Goal: Information Seeking & Learning: Learn about a topic

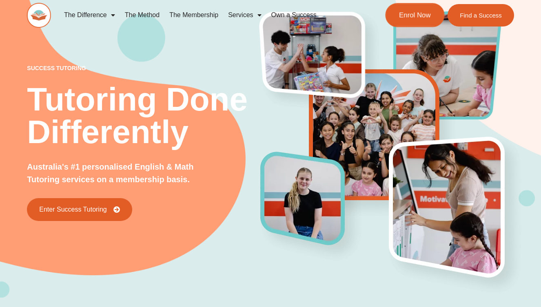
click at [407, 19] on span "Enrol Now" at bounding box center [415, 15] width 32 height 7
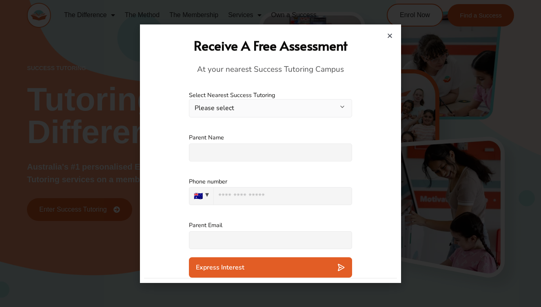
click at [390, 35] on icon "Close" at bounding box center [390, 36] width 6 height 6
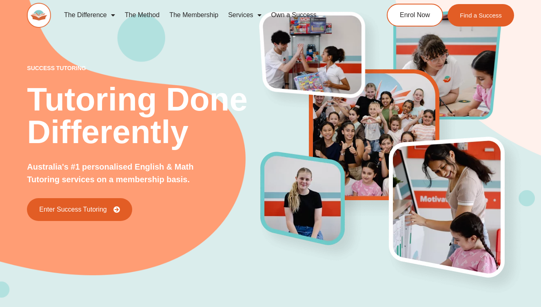
click at [202, 16] on link "The Membership" at bounding box center [193, 15] width 59 height 19
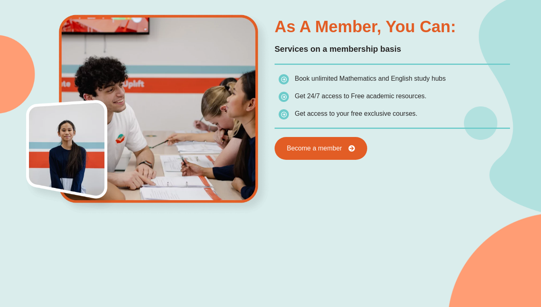
scroll to position [409, 0]
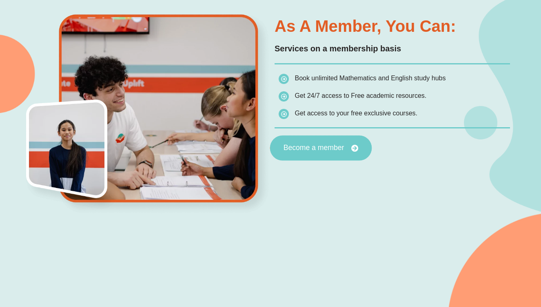
click at [343, 151] on span "Become a member" at bounding box center [314, 148] width 61 height 7
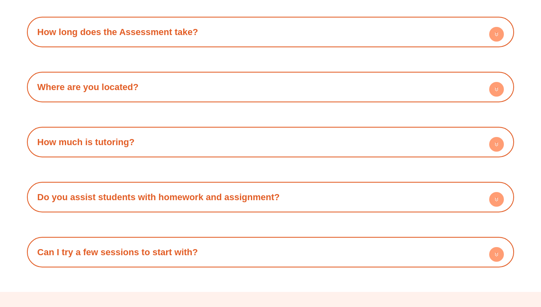
scroll to position [2350, 0]
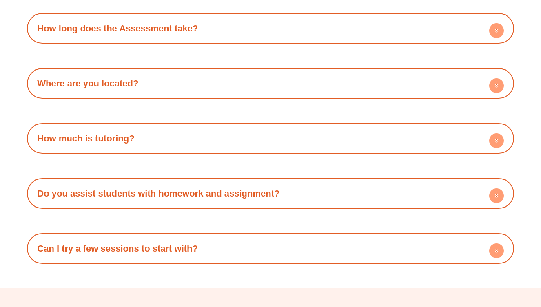
click at [344, 133] on div "How much is tutoring?" at bounding box center [270, 138] width 479 height 22
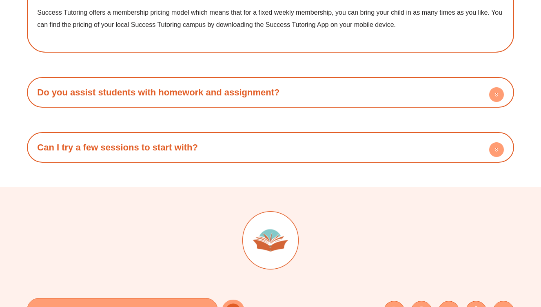
scroll to position [2483, 0]
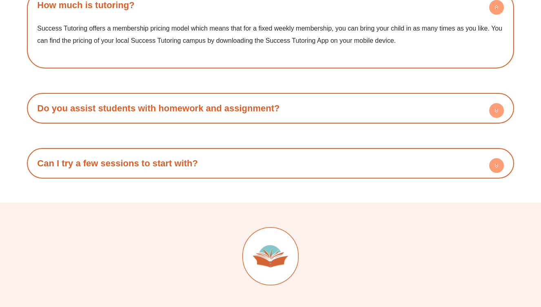
click at [339, 166] on h4 "Can I try a few sessions to start with?" at bounding box center [270, 163] width 479 height 22
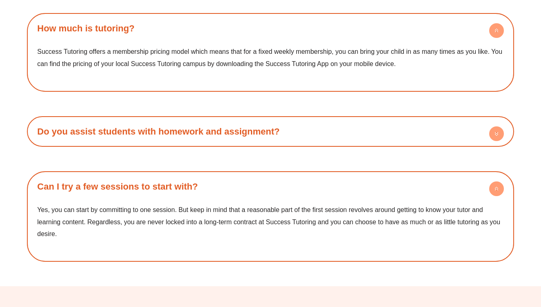
scroll to position [2457, 0]
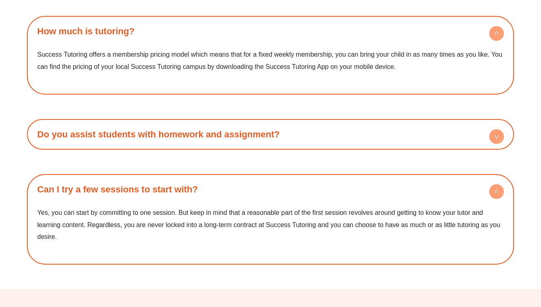
click at [351, 138] on h4 "Do you assist students with homework and assignment?" at bounding box center [270, 134] width 479 height 22
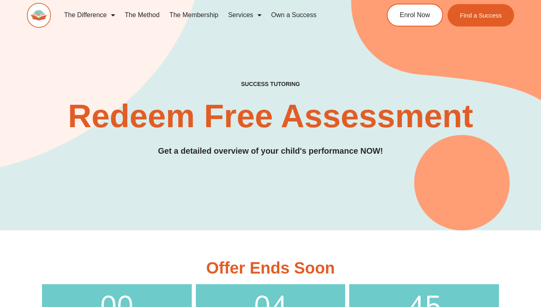
scroll to position [0, 0]
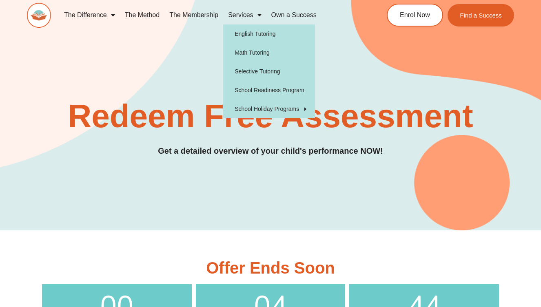
click at [254, 14] on span "Menu" at bounding box center [257, 15] width 8 height 15
click at [251, 16] on link "Services" at bounding box center [244, 15] width 43 height 19
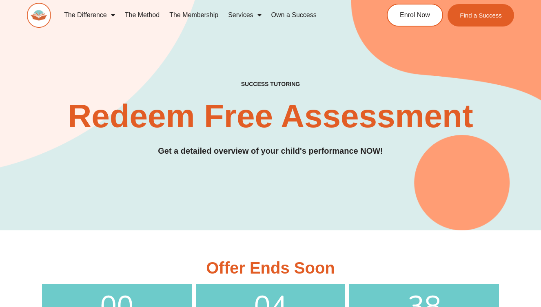
click at [245, 14] on link "Services" at bounding box center [244, 15] width 43 height 19
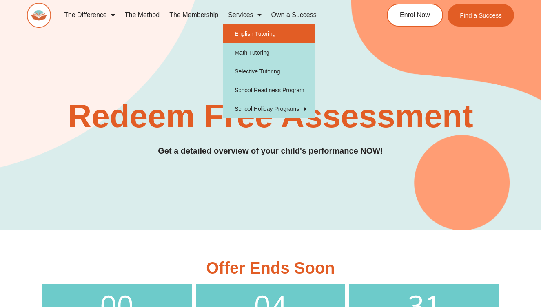
click at [252, 37] on link "English Tutoring" at bounding box center [269, 33] width 92 height 19
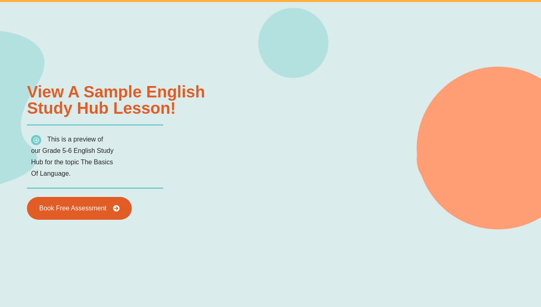
scroll to position [842, 0]
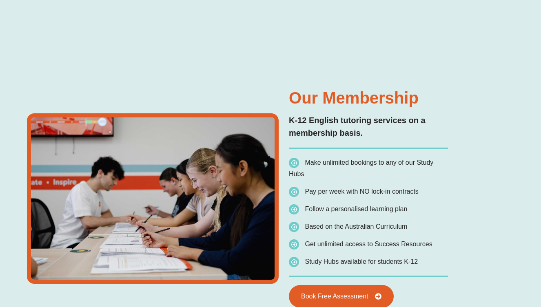
type input "*"
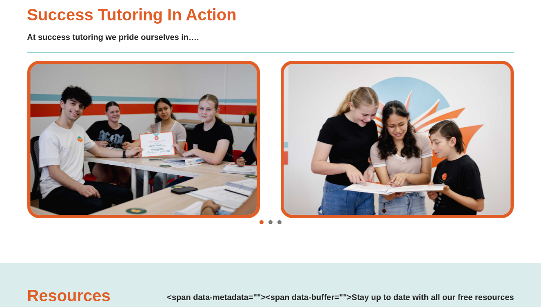
scroll to position [1494, 0]
